Goal: Register for event/course

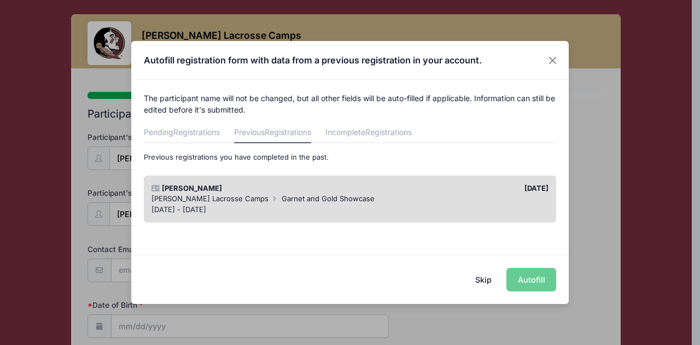
click at [538, 277] on div "Skip Autofill" at bounding box center [350, 279] width 438 height 49
click at [537, 276] on div "Skip Autofill" at bounding box center [350, 279] width 438 height 49
click at [332, 193] on div "[PERSON_NAME]" at bounding box center [248, 188] width 204 height 11
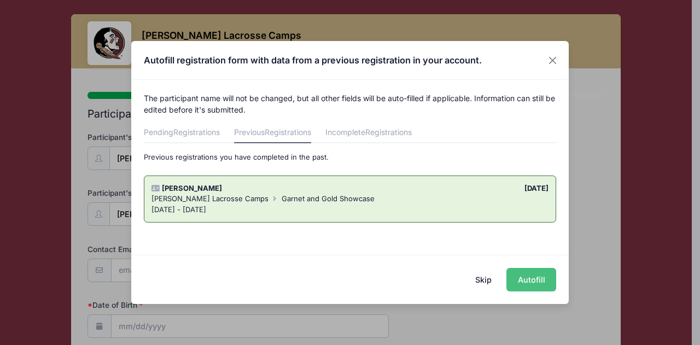
click at [522, 275] on button "Autofill" at bounding box center [532, 280] width 50 height 24
type input "[EMAIL_ADDRESS][DOMAIN_NAME]"
type input "[DATE]"
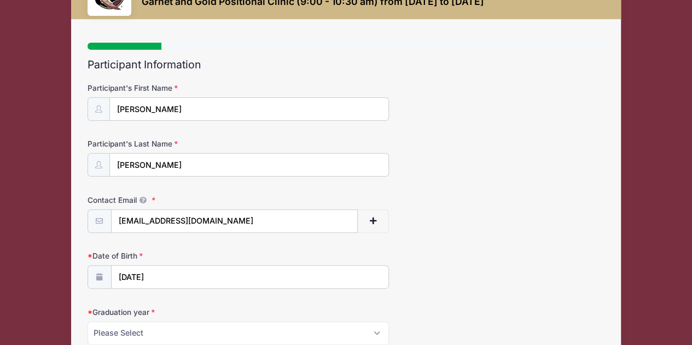
scroll to position [147, 0]
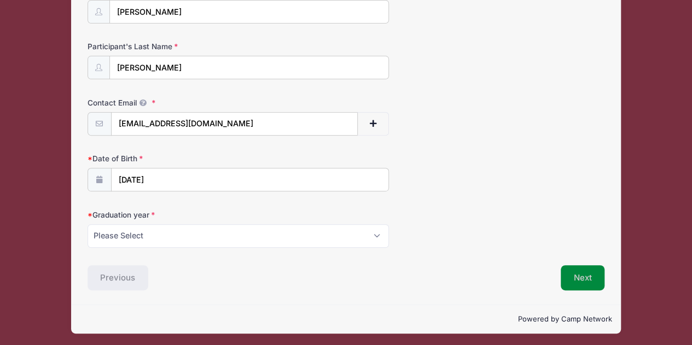
click at [584, 276] on button "Next" at bounding box center [583, 277] width 44 height 25
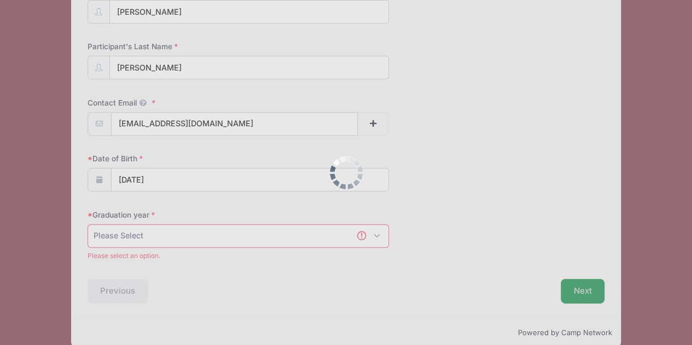
scroll to position [160, 0]
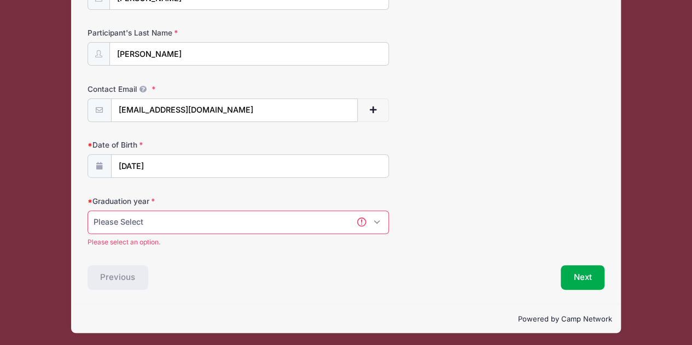
click at [374, 217] on select "Please Select 2027 2028 2029" at bounding box center [239, 223] width 302 height 24
select select "2027"
click at [88, 222] on select "Please Select 2027 2028 2029" at bounding box center [239, 223] width 302 height 24
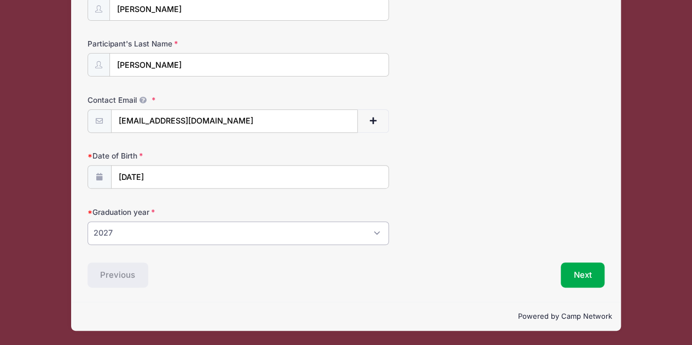
scroll to position [147, 0]
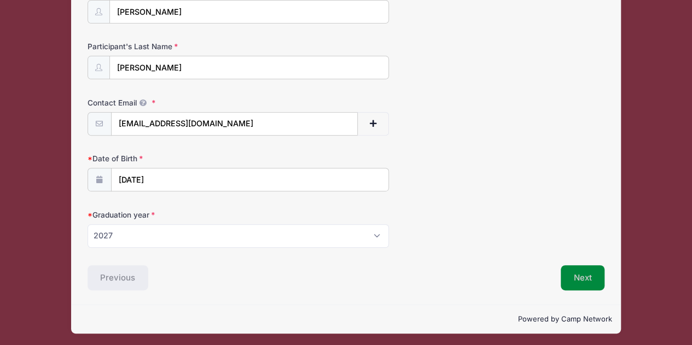
click at [583, 276] on button "Next" at bounding box center [583, 277] width 44 height 25
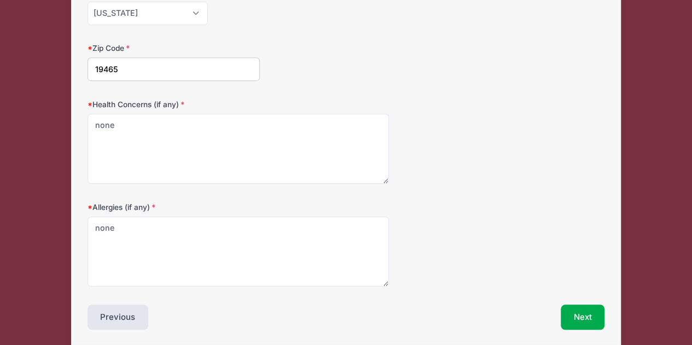
scroll to position [274, 0]
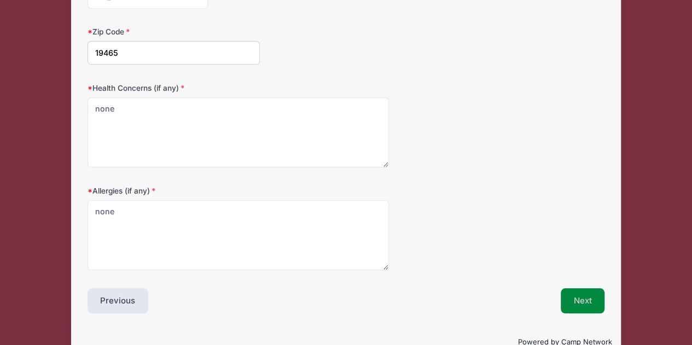
click at [584, 298] on button "Next" at bounding box center [583, 300] width 44 height 25
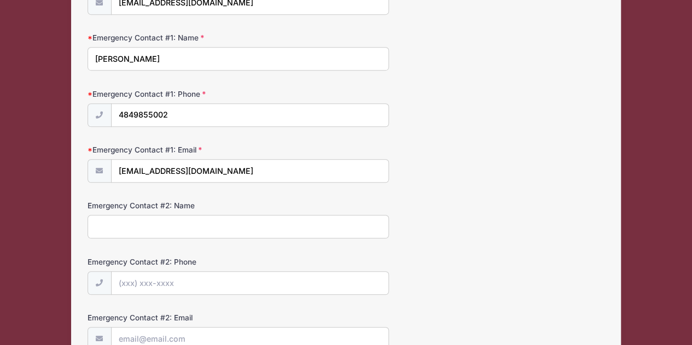
scroll to position [328, 0]
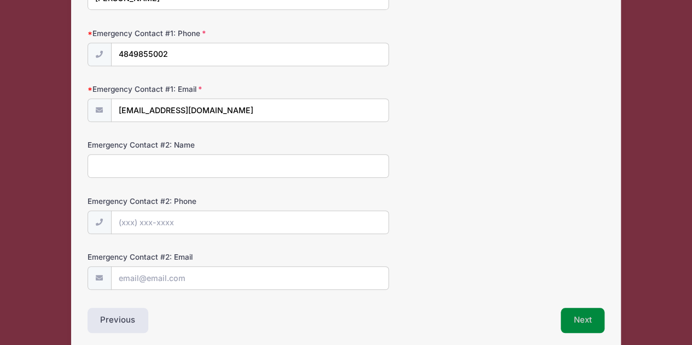
click at [584, 312] on button "Next" at bounding box center [583, 320] width 44 height 25
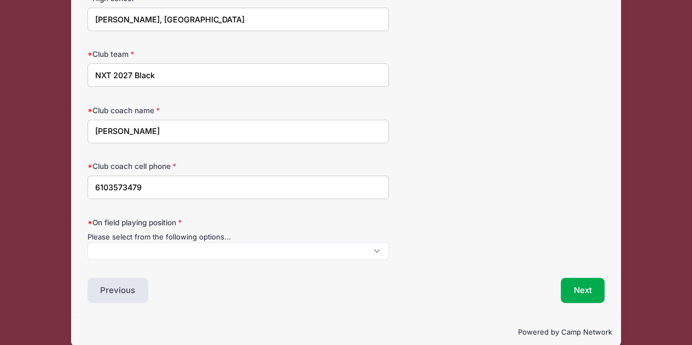
scroll to position [152, 0]
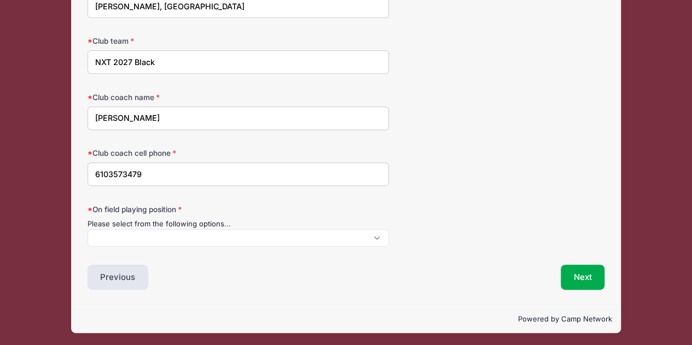
click at [364, 236] on span at bounding box center [239, 238] width 302 height 18
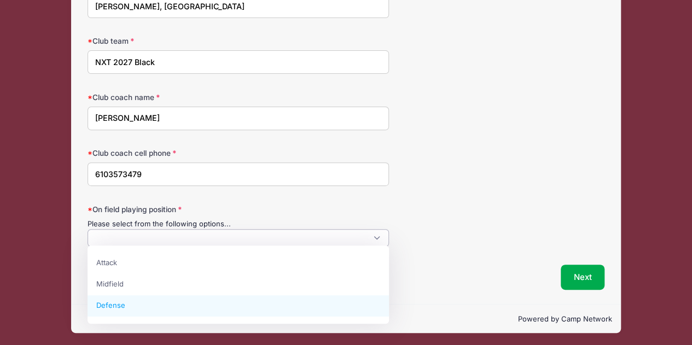
select select "Defense"
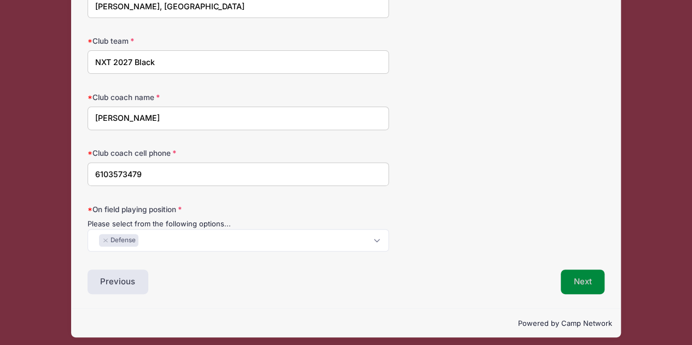
click at [587, 283] on button "Next" at bounding box center [583, 282] width 44 height 25
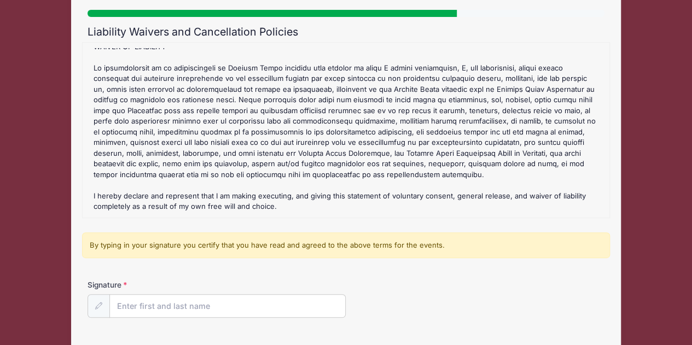
scroll to position [167, 0]
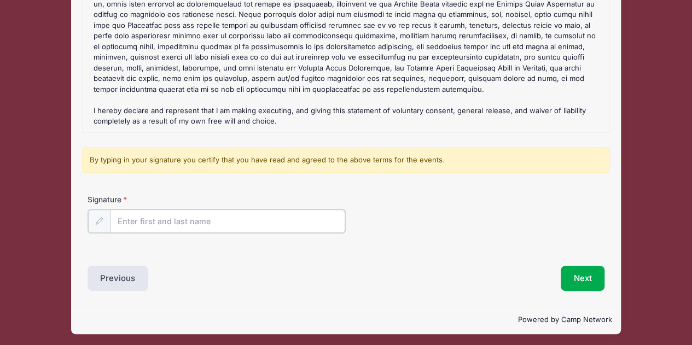
click at [228, 220] on input "Signature" at bounding box center [228, 222] width 236 height 24
type input "Olivia DellaPenna"
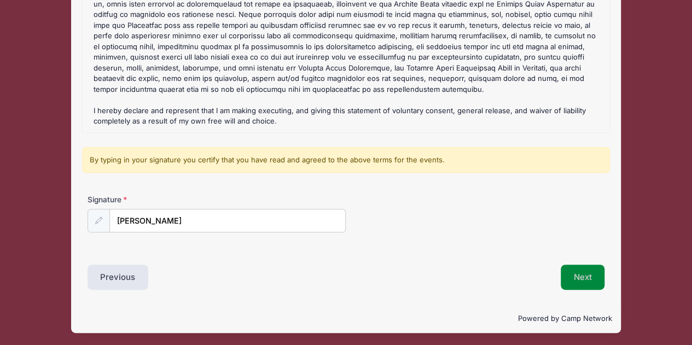
click at [598, 275] on button "Next" at bounding box center [583, 277] width 44 height 25
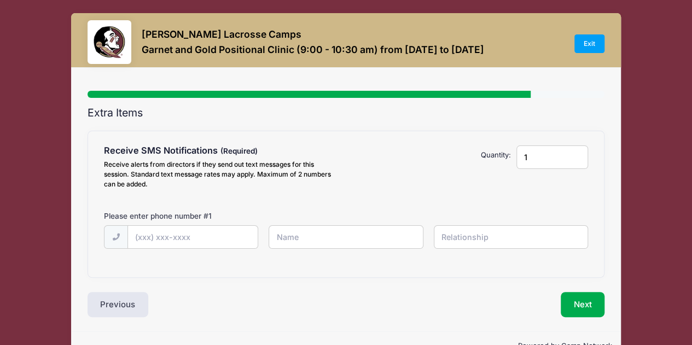
scroll to position [0, 0]
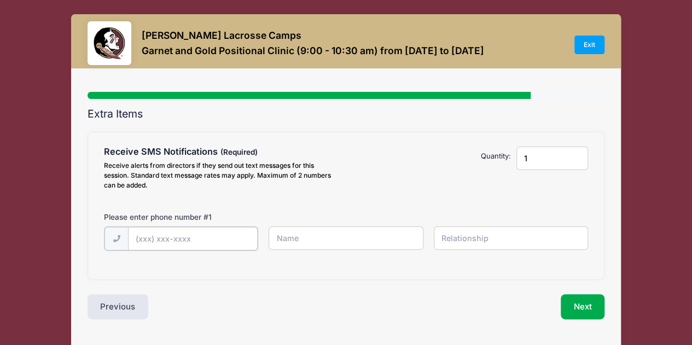
click at [0, 0] on input "text" at bounding box center [0, 0] width 0 height 0
type input "(484) 985-5002"
click at [0, 0] on input "text" at bounding box center [0, 0] width 0 height 0
type input "Jennifer DellaPenna"
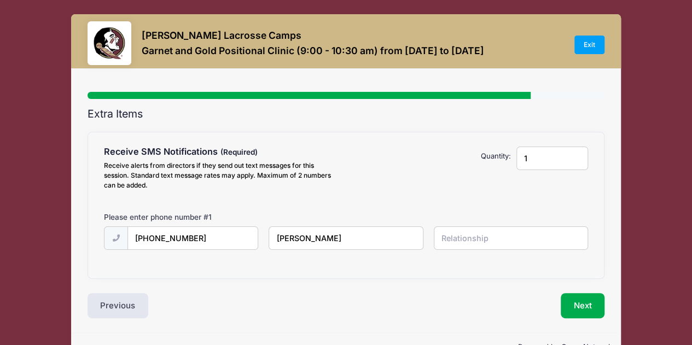
click at [0, 0] on input "text" at bounding box center [0, 0] width 0 height 0
type input "mom"
click at [598, 302] on button "Next" at bounding box center [583, 305] width 44 height 25
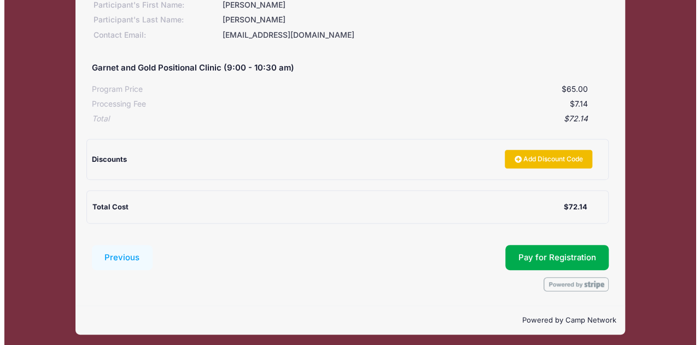
scroll to position [154, 0]
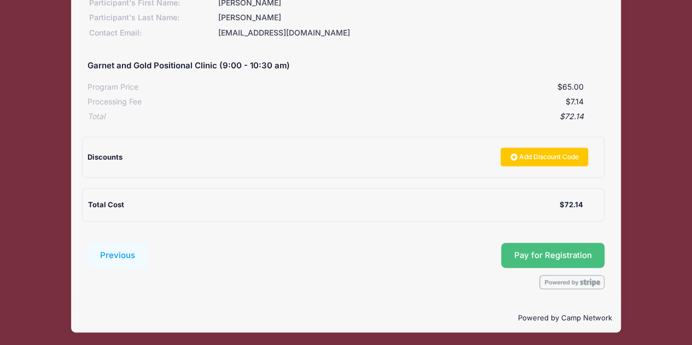
click at [561, 257] on span "Pay for Registration" at bounding box center [553, 256] width 78 height 10
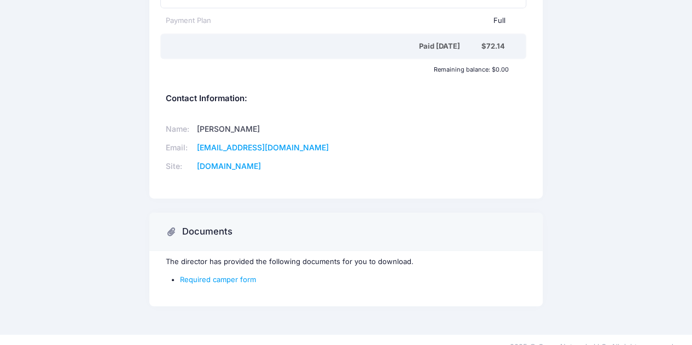
scroll to position [329, 0]
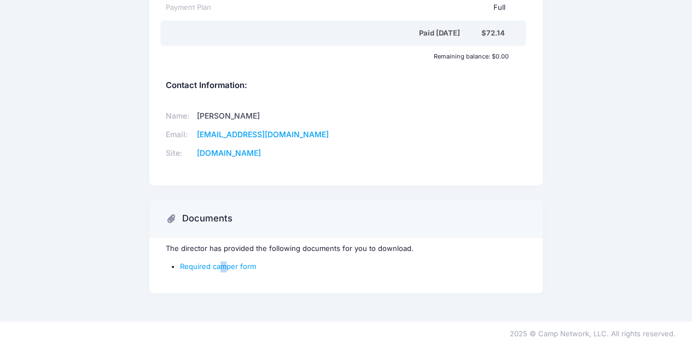
click at [223, 258] on div "The director has provided the following documents for you to download. Required…" at bounding box center [345, 265] width 393 height 55
click at [220, 267] on link "Required camper form" at bounding box center [218, 266] width 76 height 9
